Goal: Answer question/provide support

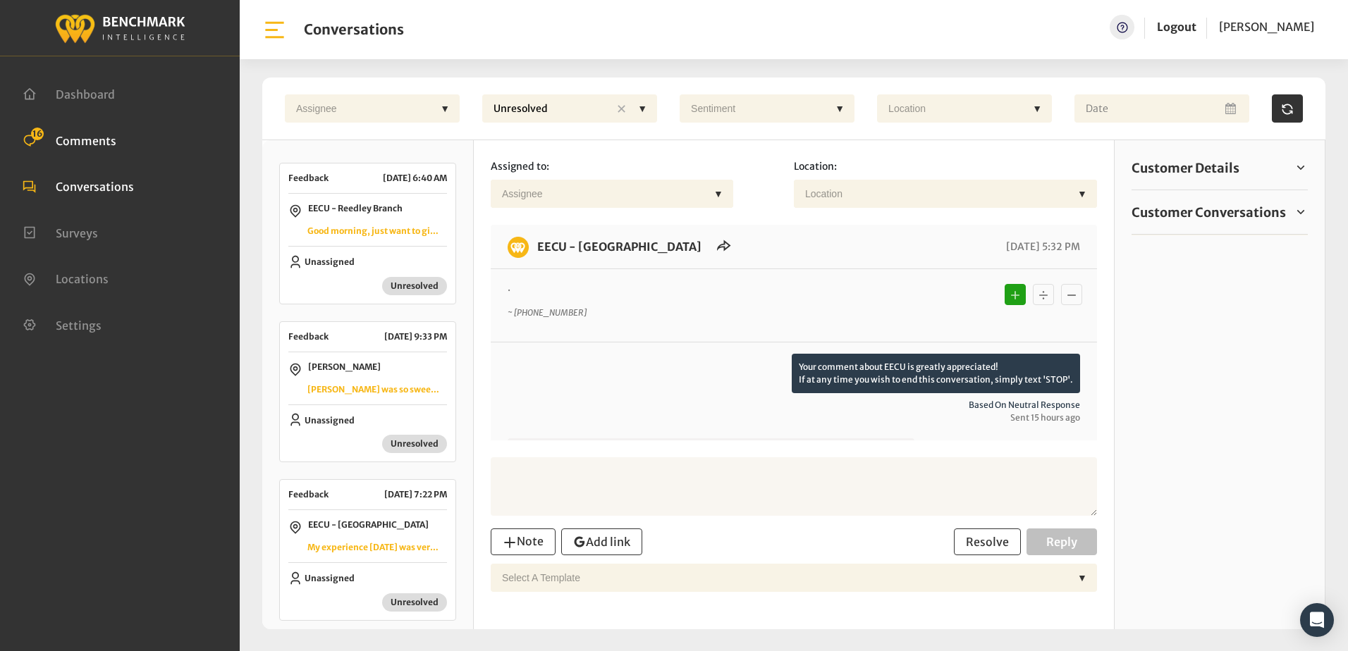
click at [95, 142] on span "Comments" at bounding box center [86, 140] width 61 height 14
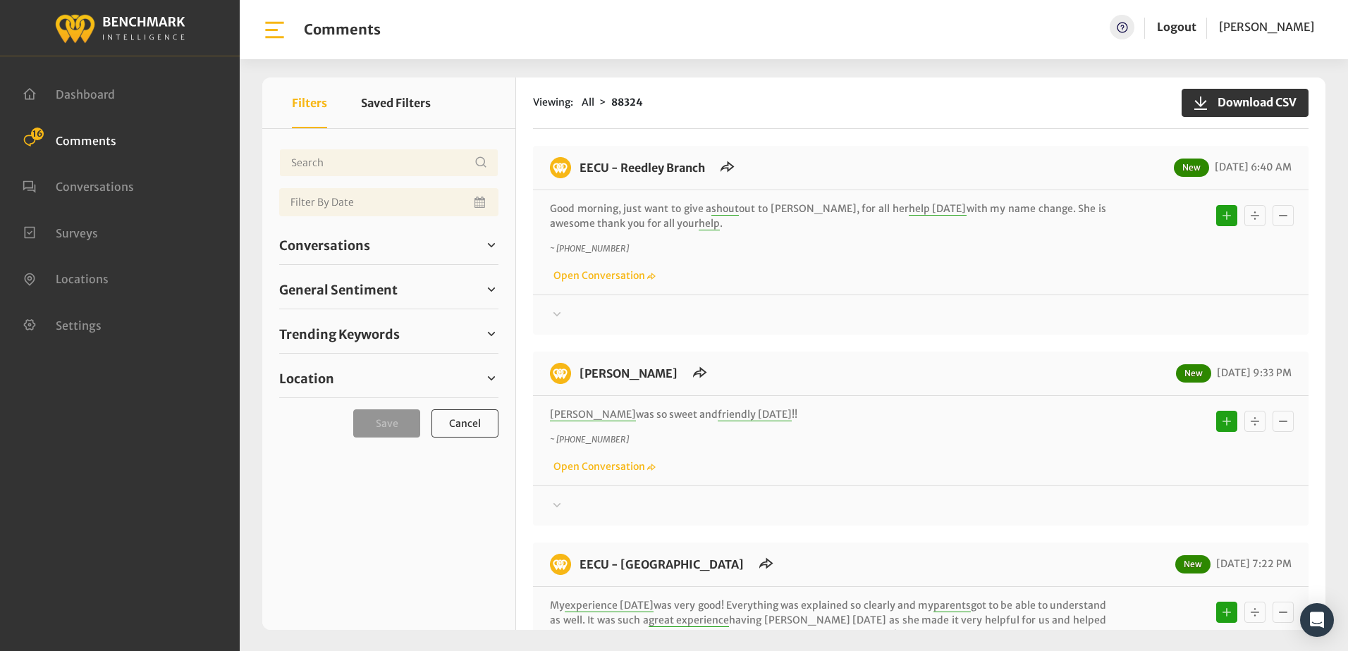
click at [797, 324] on div "EECU - Reedley Branch New [DATE] 6:40 AM Good morning, just want to give a shou…" at bounding box center [920, 240] width 775 height 189
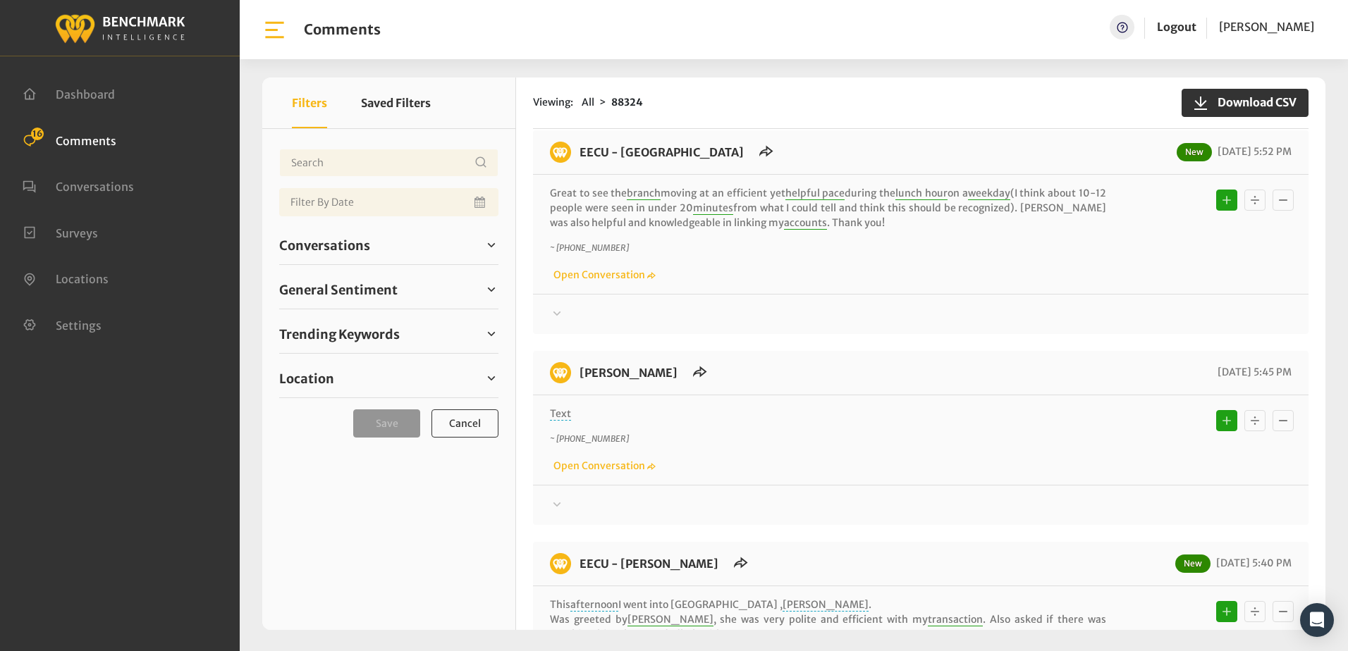
scroll to position [1198, 0]
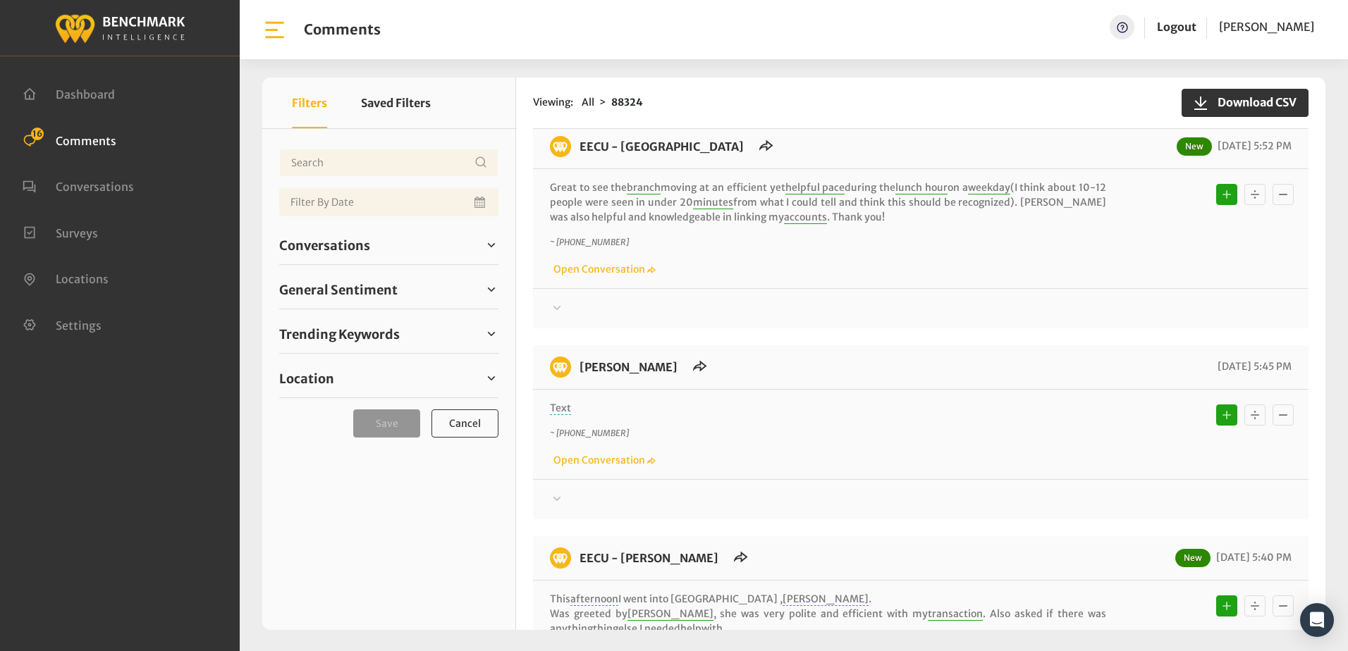
click at [558, 491] on icon at bounding box center [557, 499] width 14 height 17
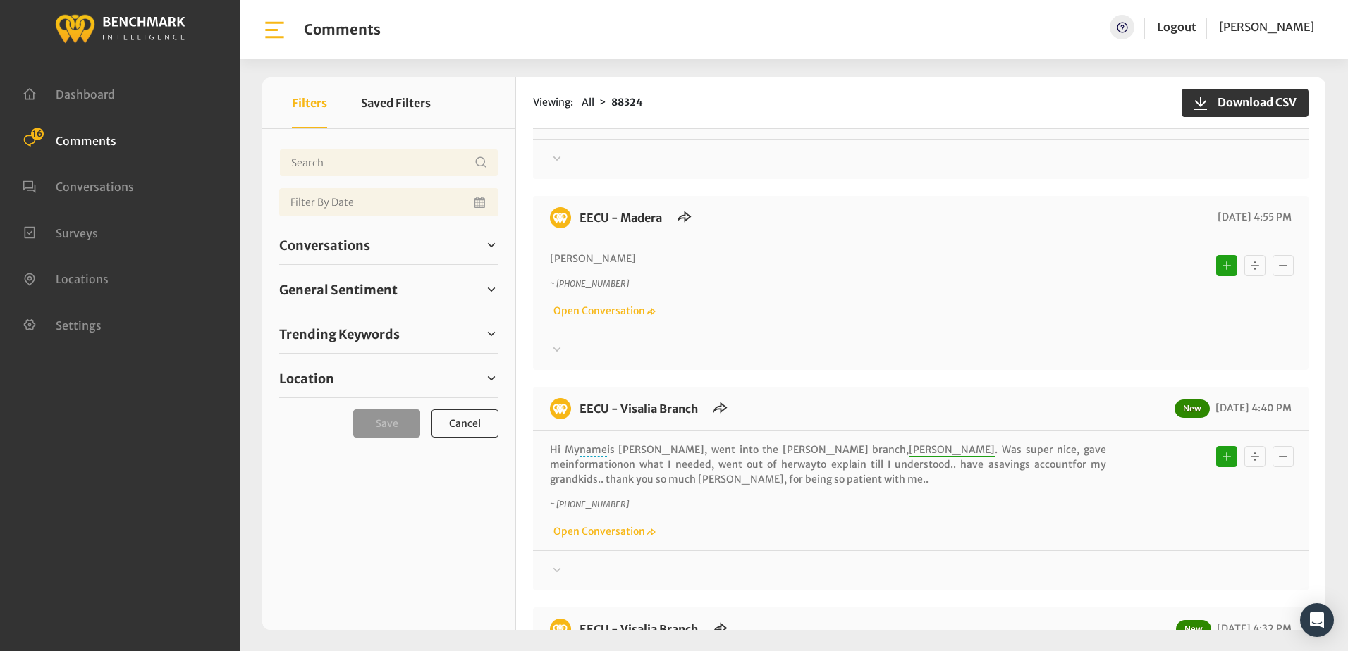
scroll to position [2749, 0]
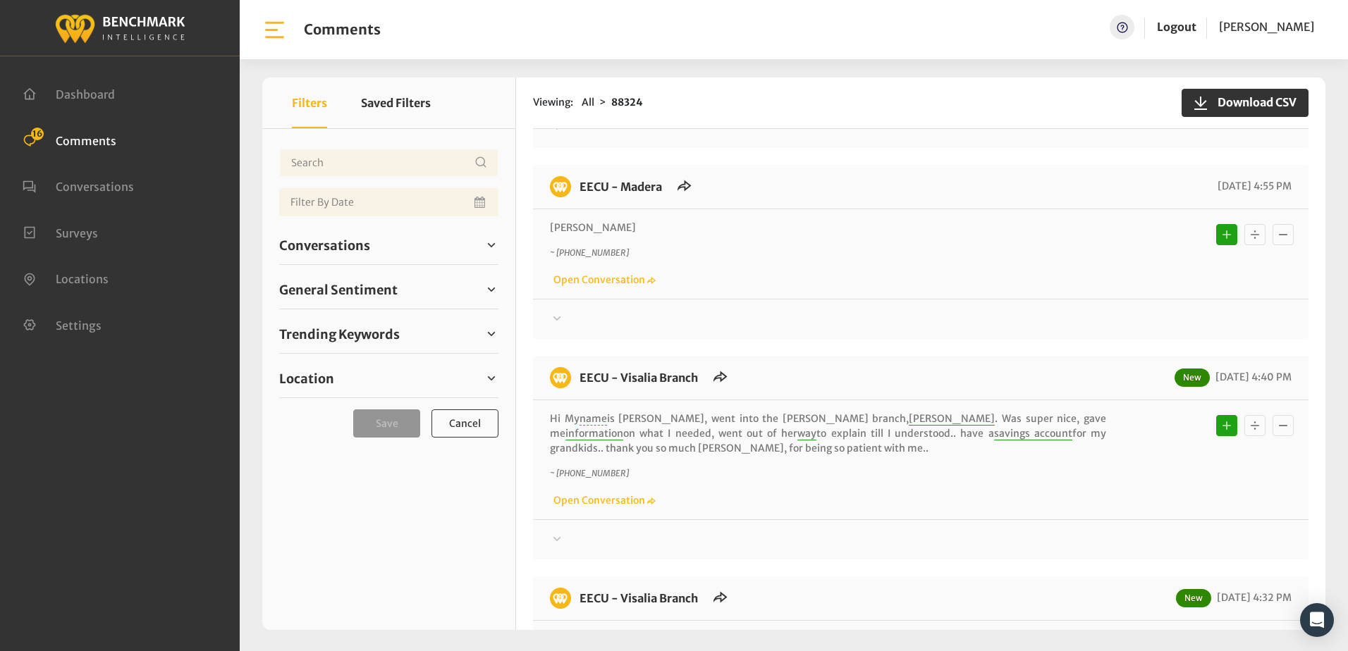
click at [555, 316] on icon at bounding box center [557, 318] width 8 height 4
